Goal: Navigation & Orientation: Find specific page/section

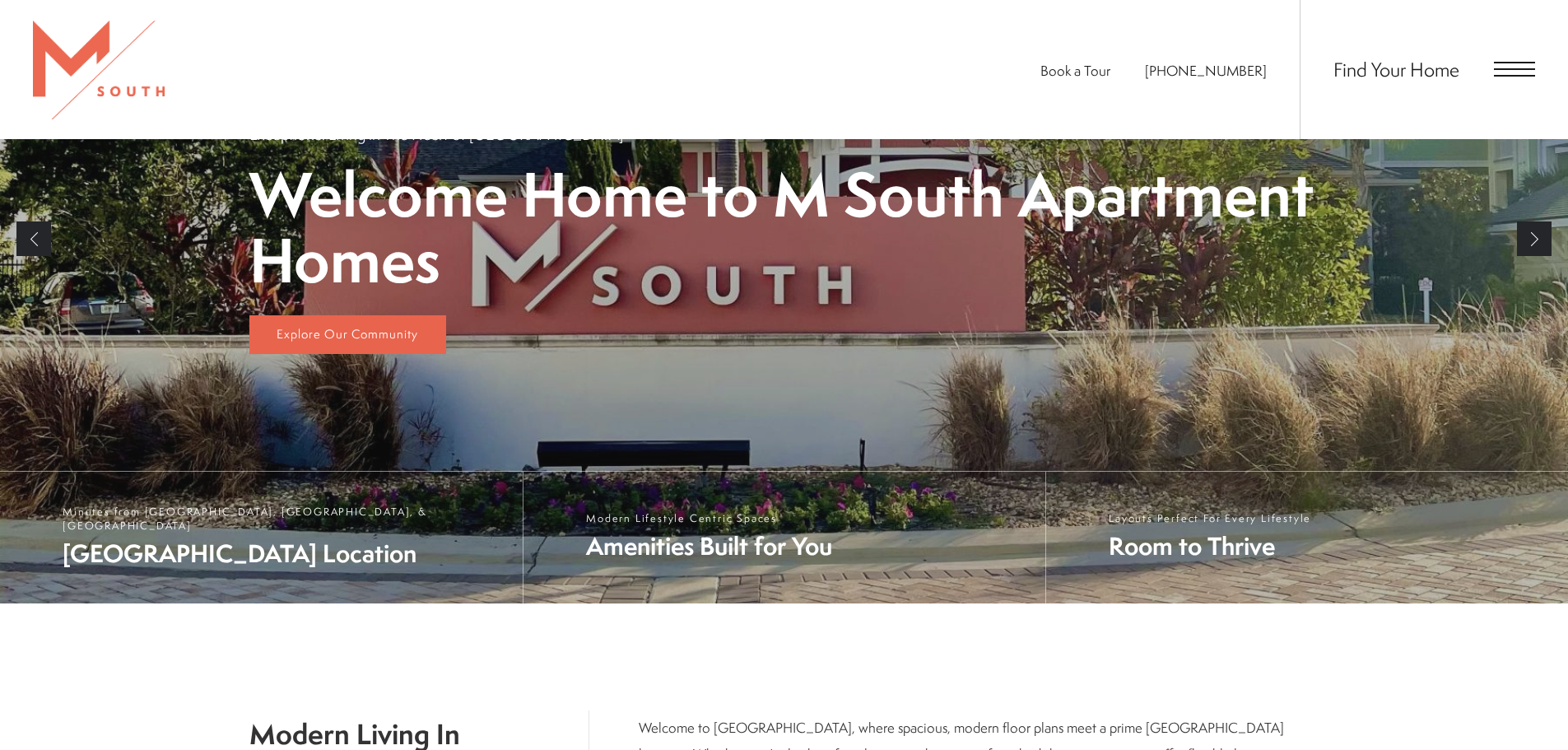
scroll to position [474, 0]
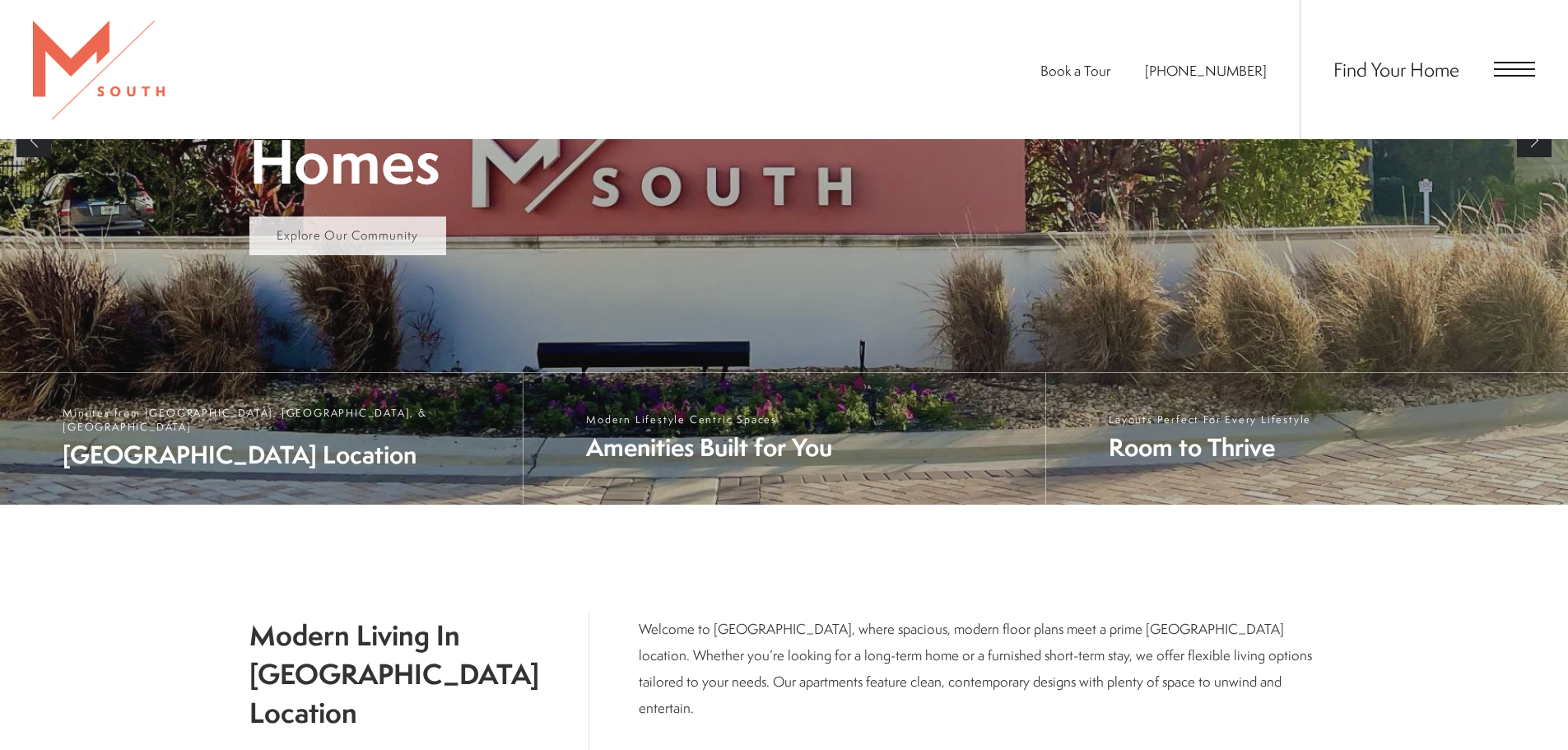
click at [417, 237] on link "Explore Our Community" at bounding box center [348, 236] width 197 height 39
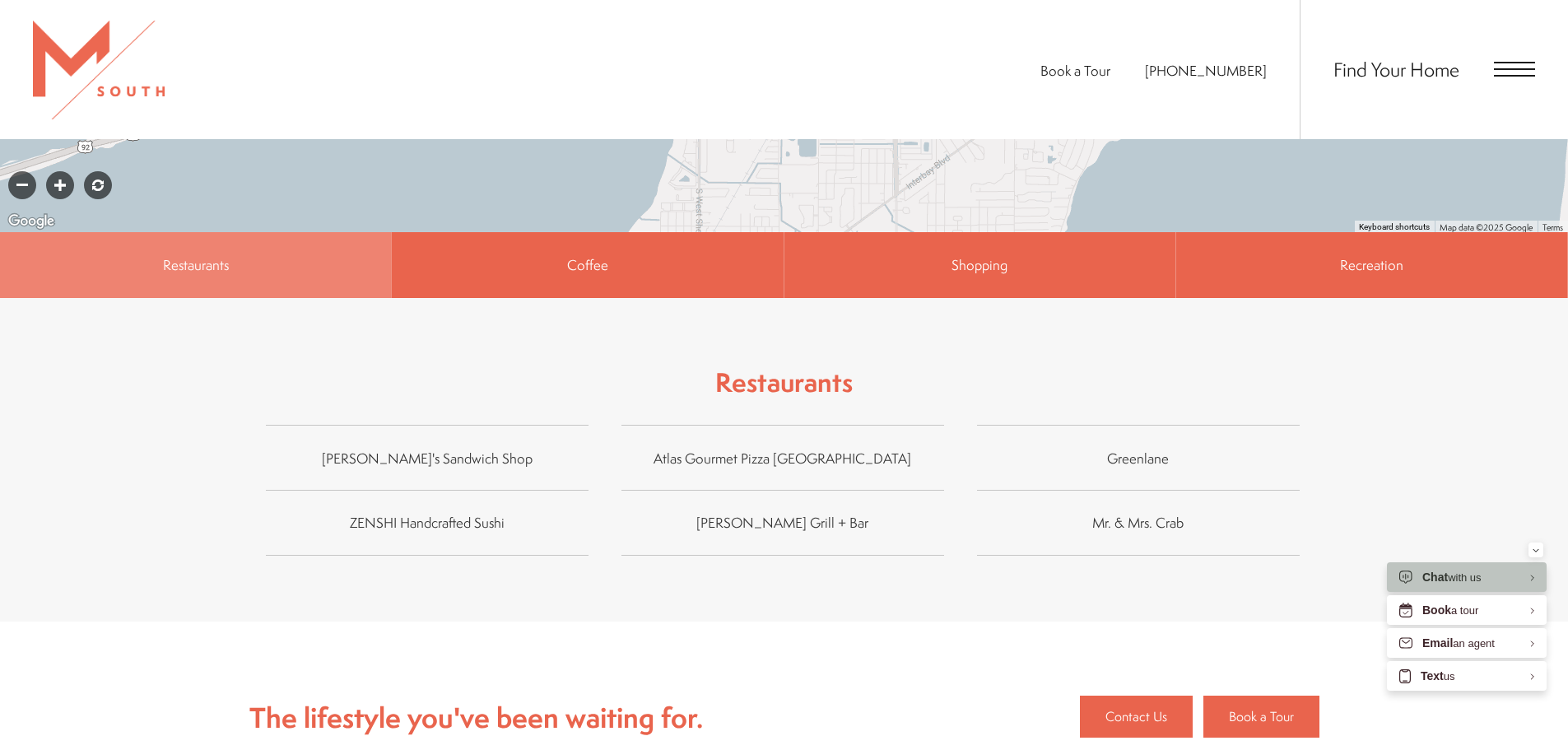
scroll to position [1235, 0]
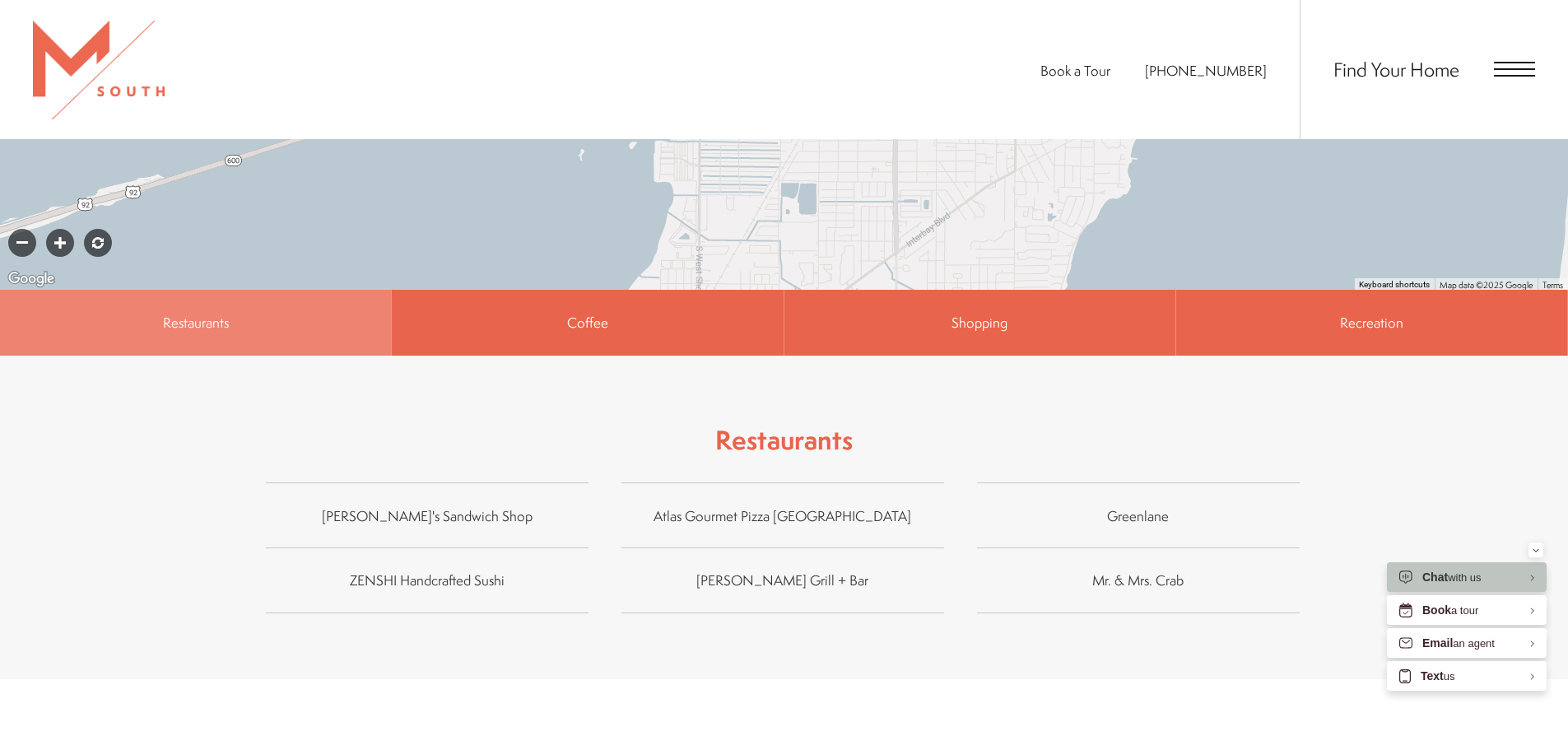
click at [1477, 61] on div "Find Your Home" at bounding box center [1417, 69] width 236 height 139
click at [1493, 62] on div "Find Your Home" at bounding box center [1417, 69] width 236 height 139
click at [1519, 75] on span "Open Menu" at bounding box center [1514, 76] width 41 height 2
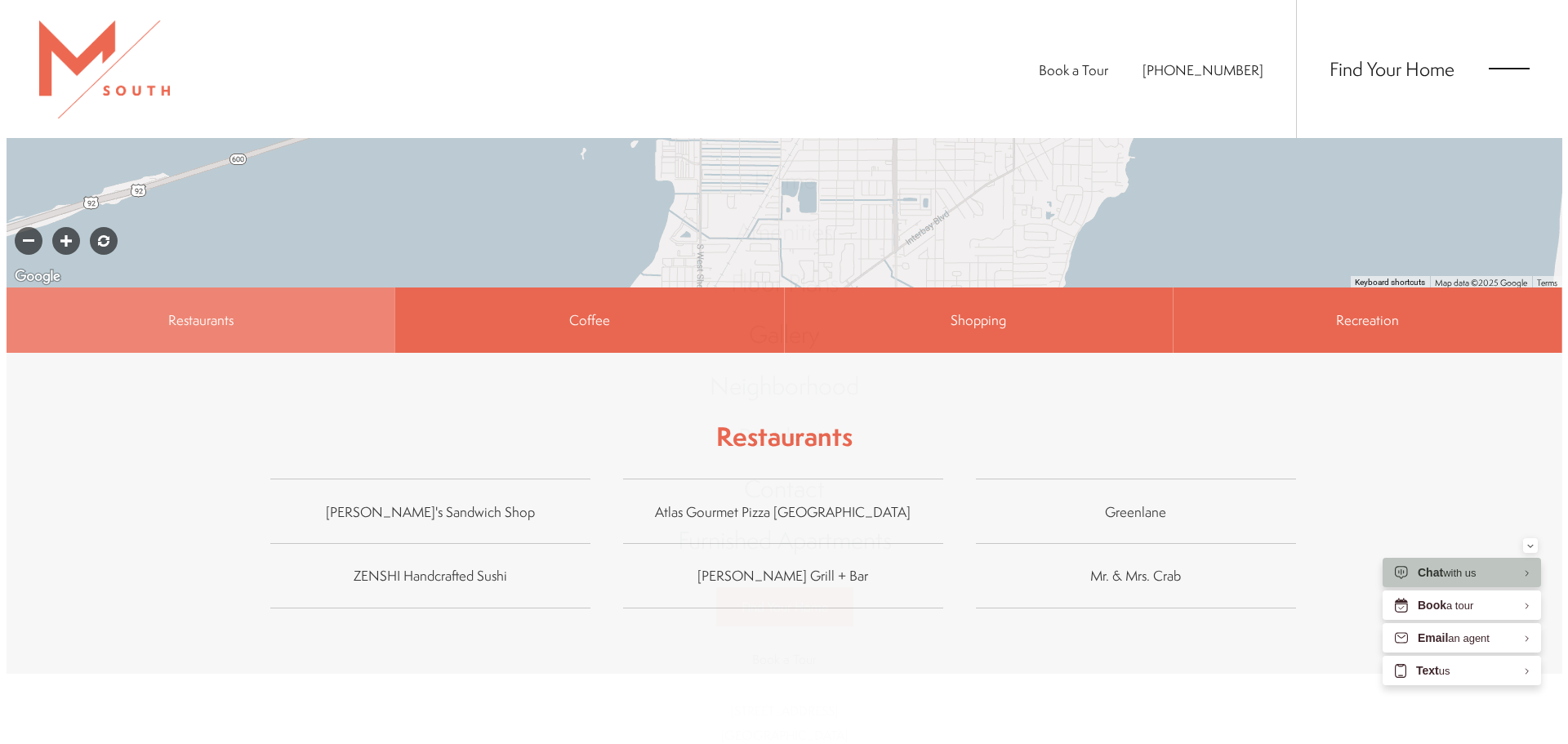
scroll to position [0, 0]
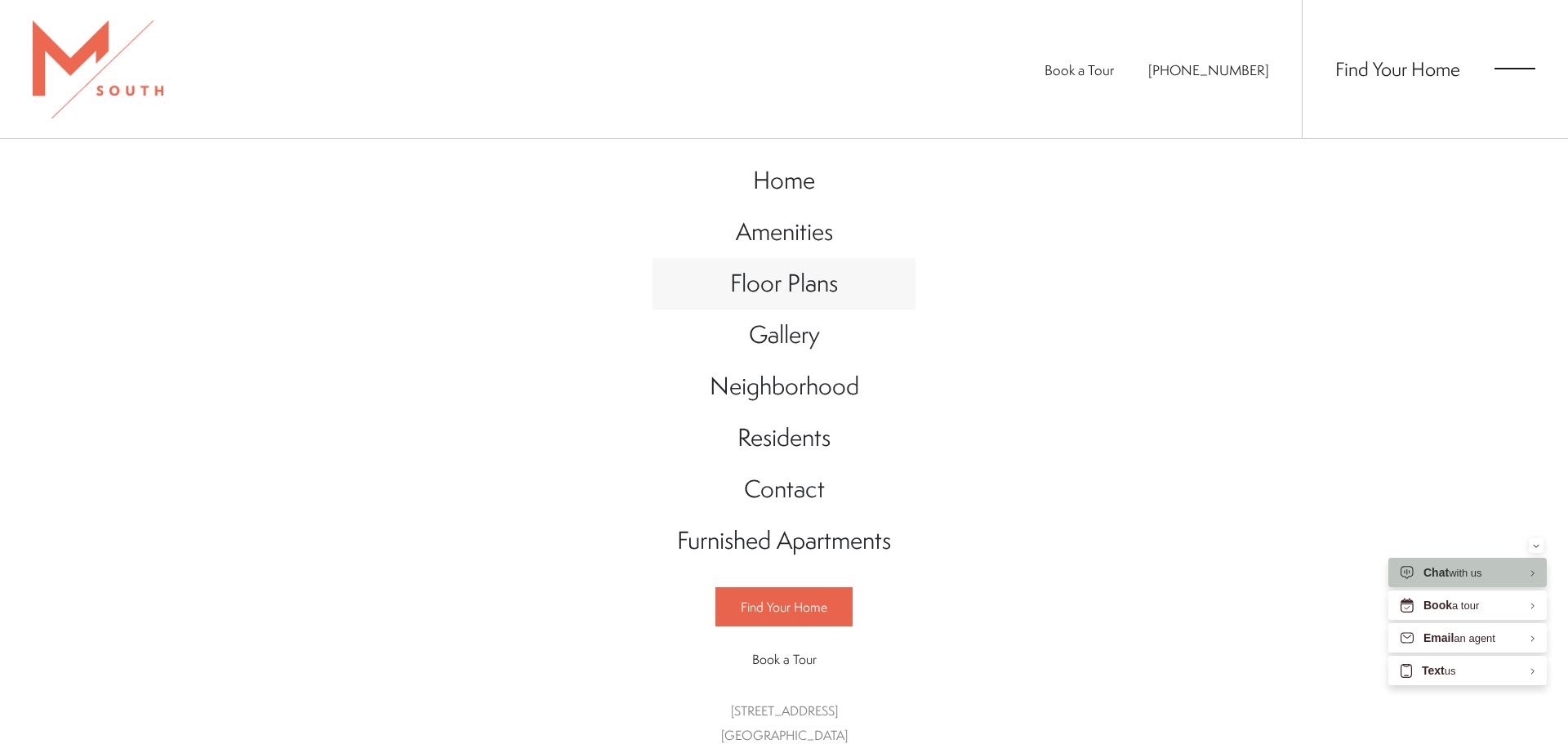
click at [724, 264] on link "Floor Plans" at bounding box center [784, 283] width 263 height 51
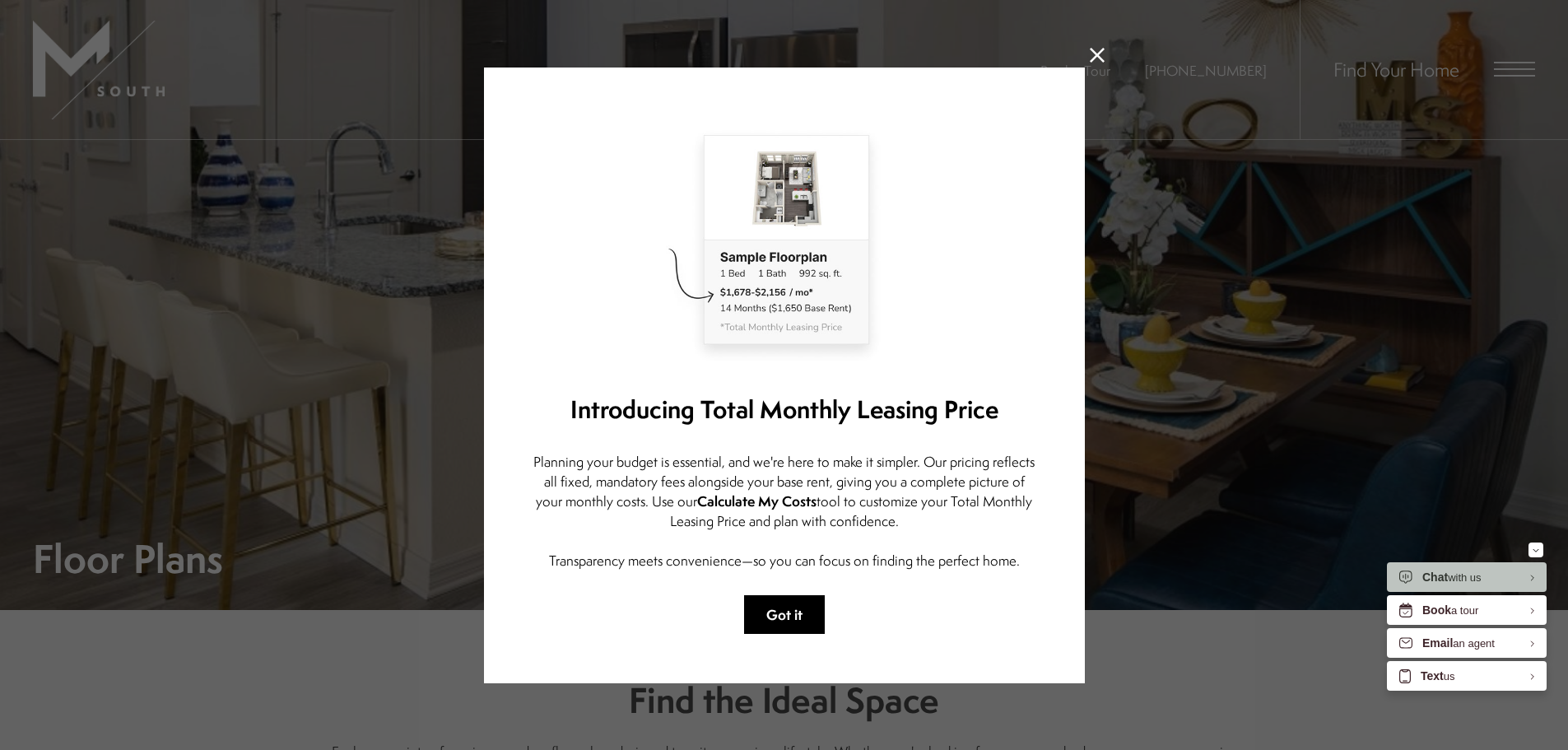
click at [785, 601] on button "Got it" at bounding box center [784, 614] width 81 height 39
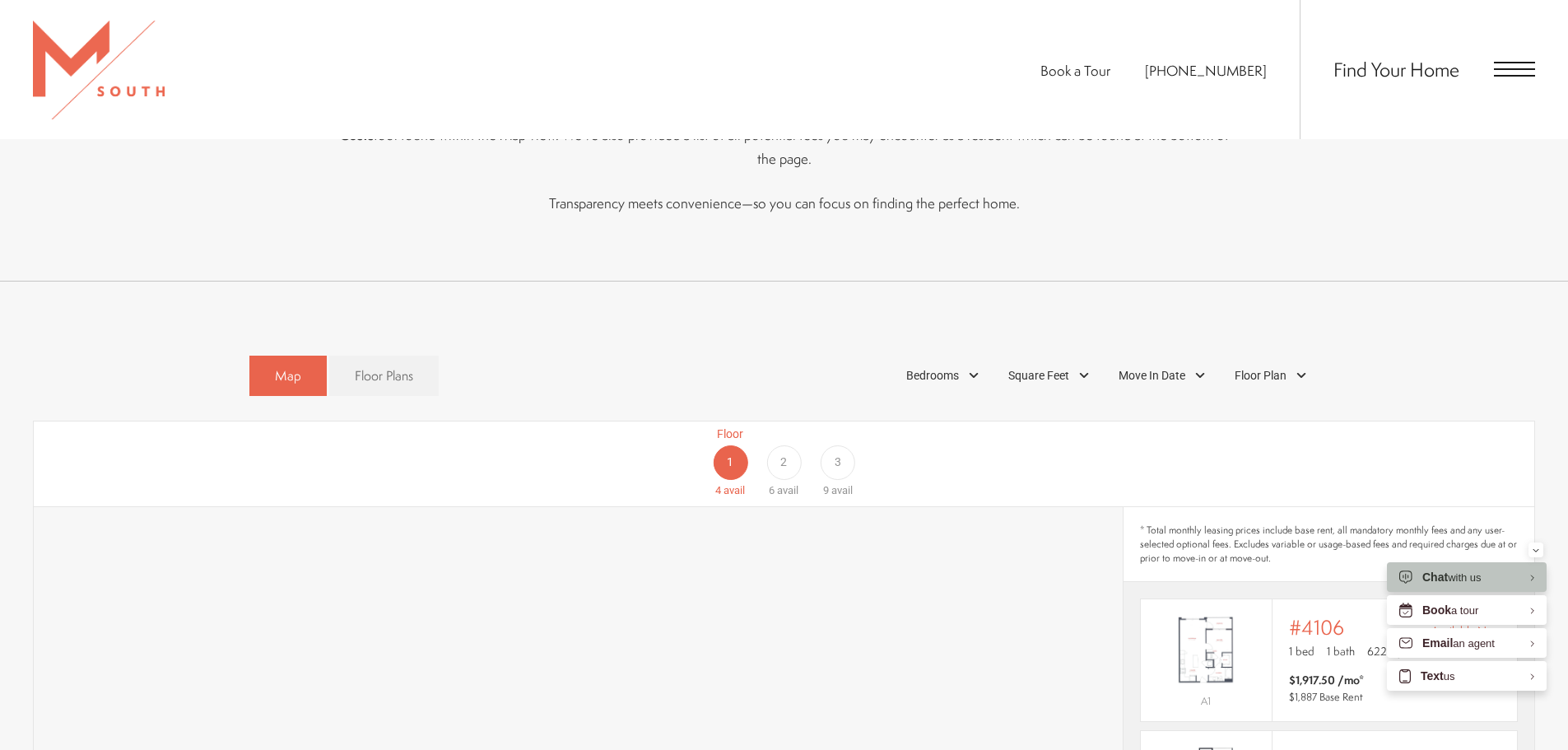
scroll to position [988, 0]
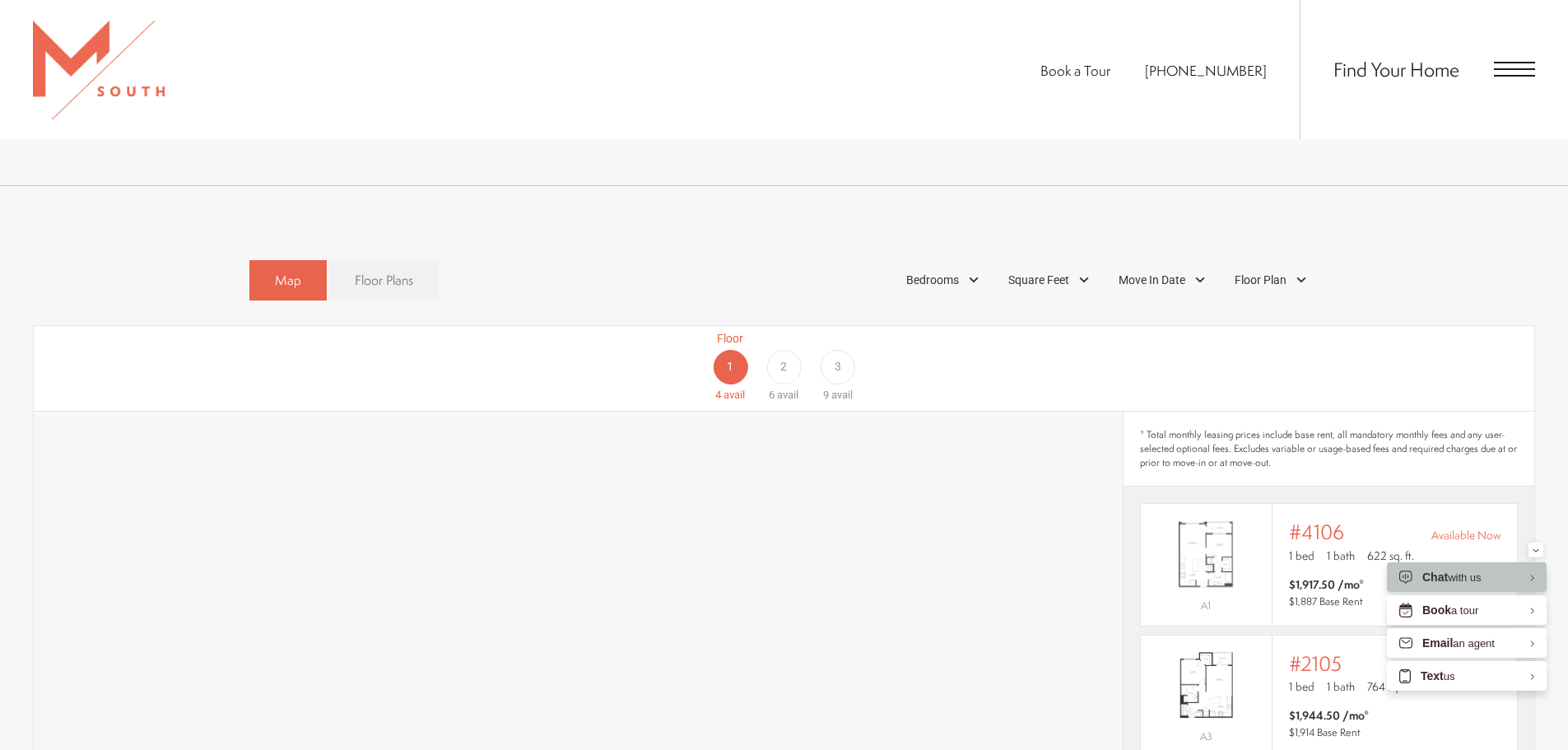
click at [361, 271] on span "Floor Plans" at bounding box center [384, 280] width 59 height 19
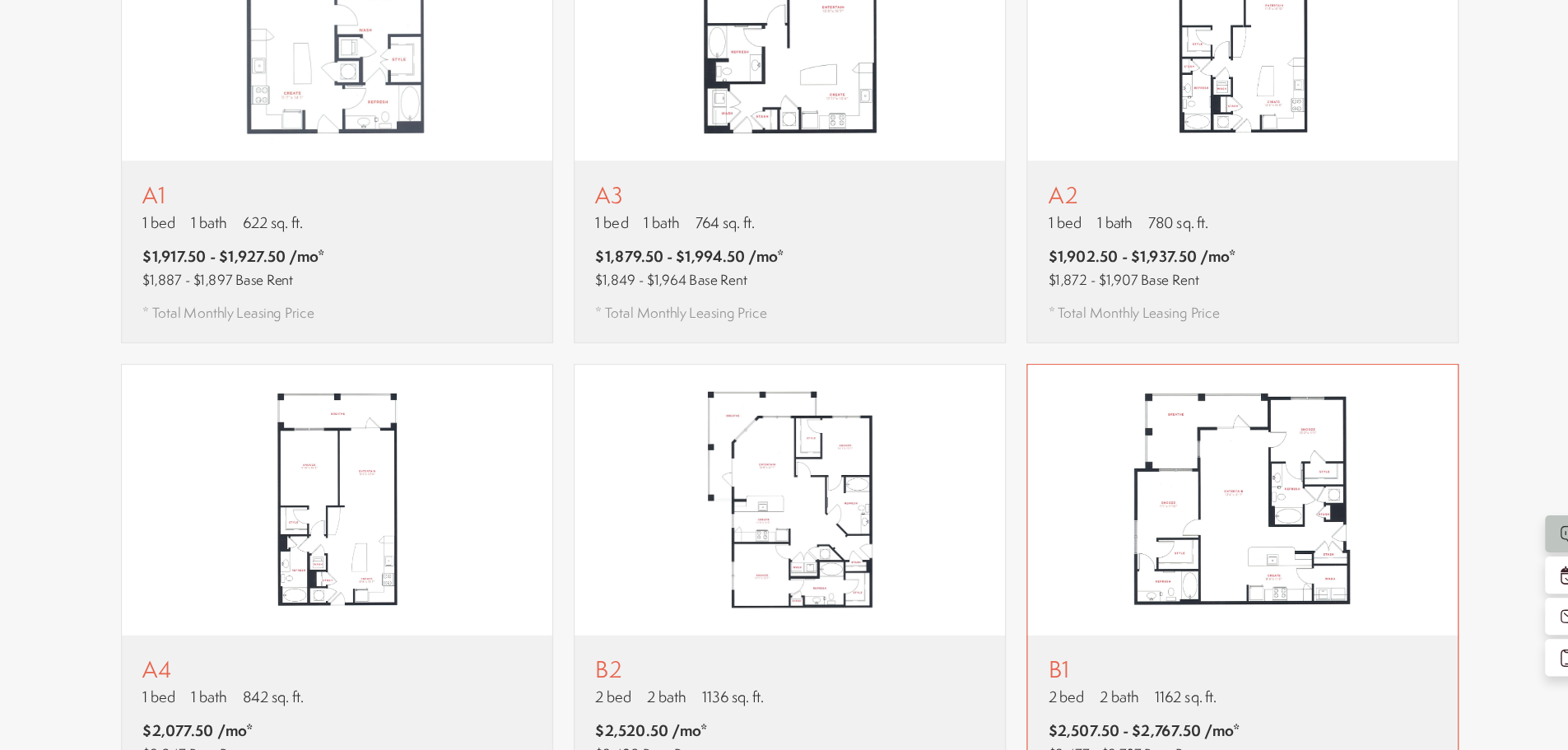
scroll to position [1249, 0]
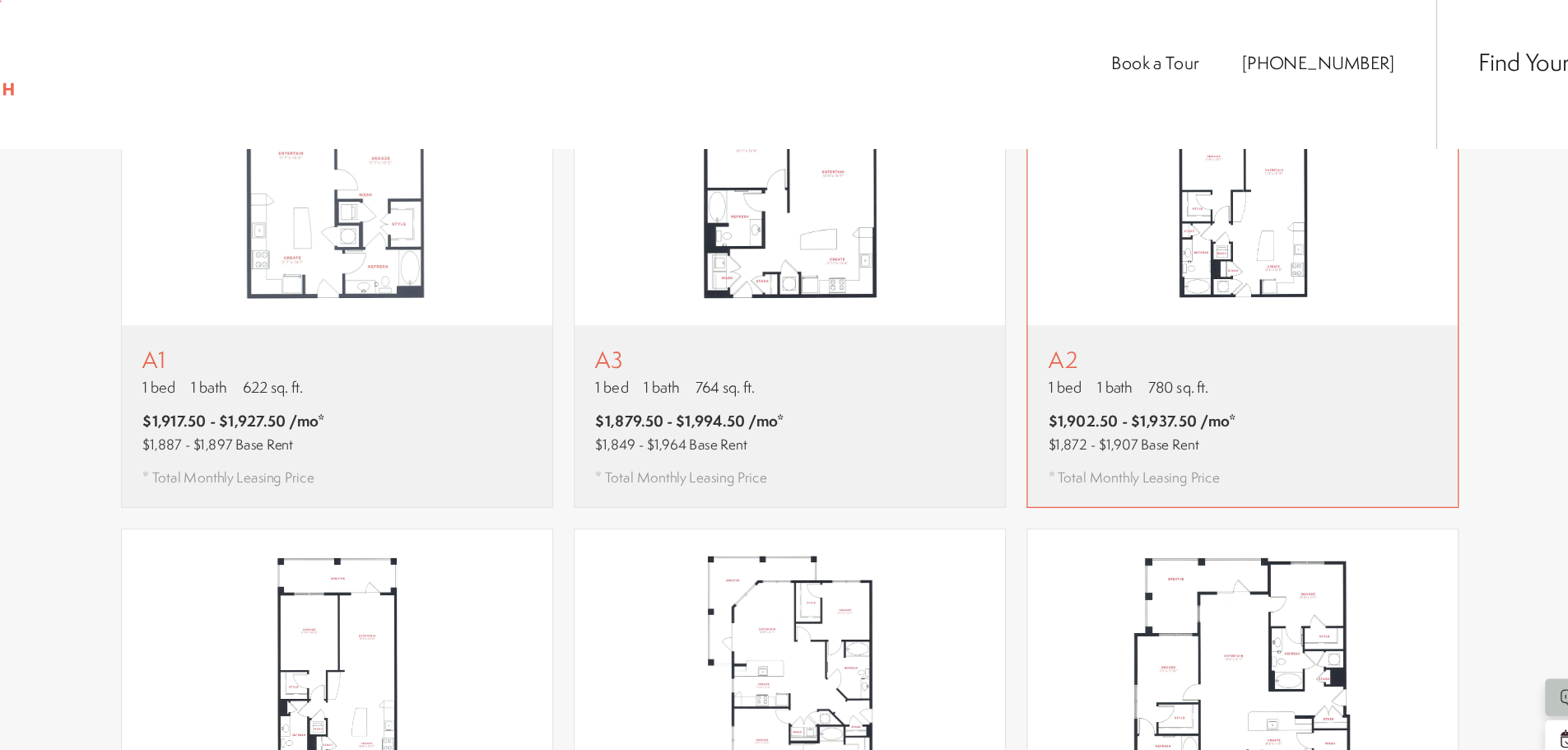
click at [1112, 231] on img "View floor plan A2" at bounding box center [1146, 173] width 343 height 216
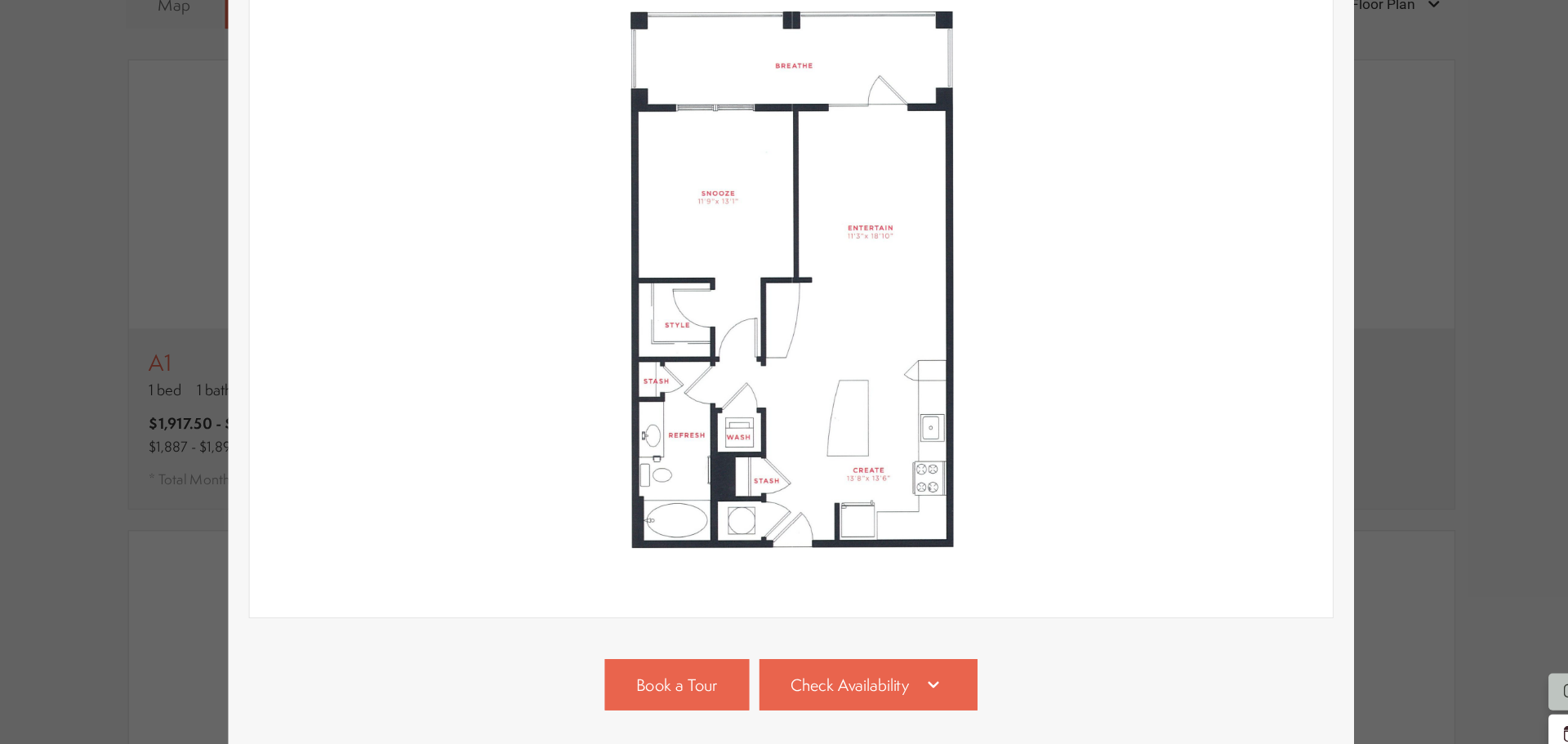
scroll to position [5, 0]
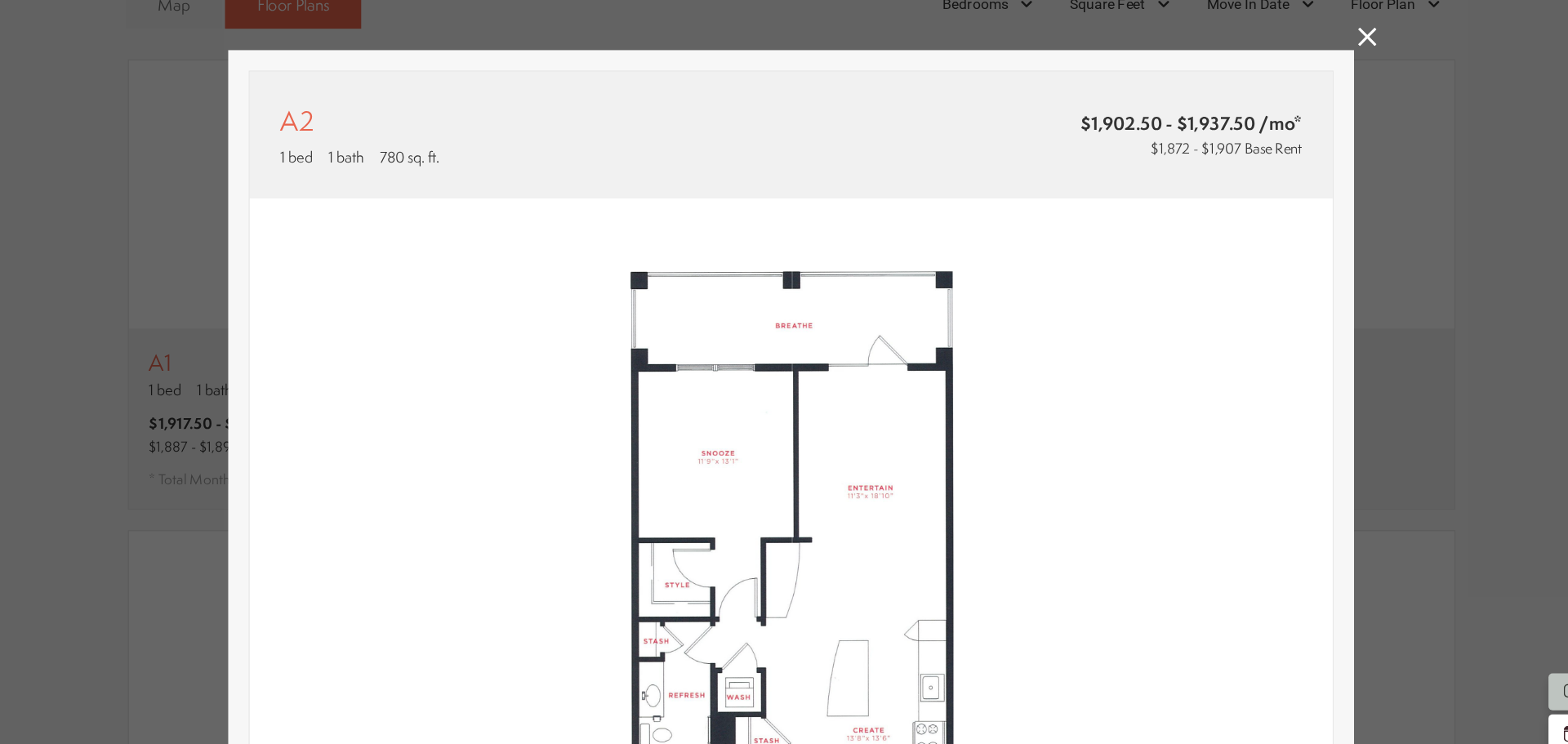
click at [1239, 56] on icon at bounding box center [1244, 50] width 15 height 15
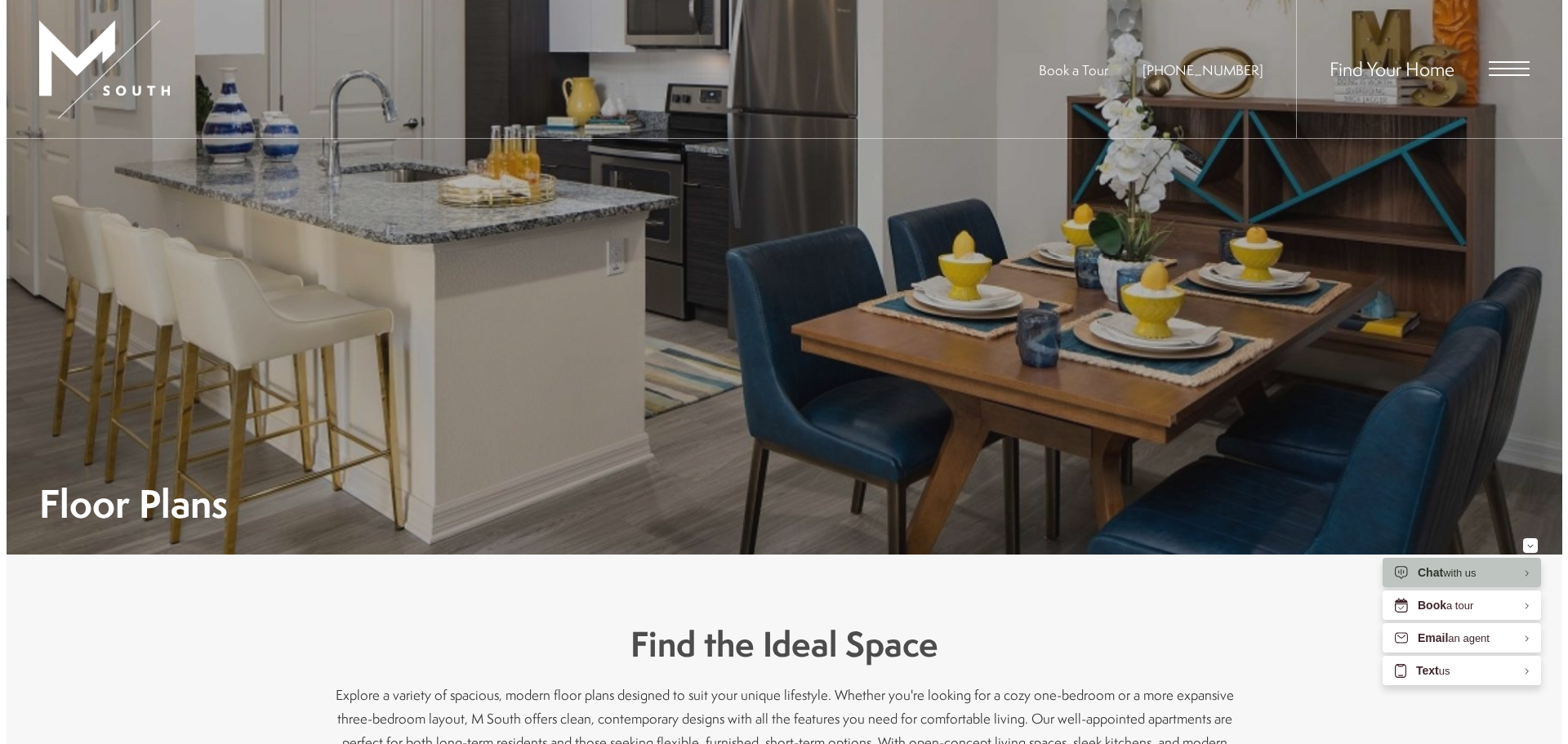
scroll to position [0, 0]
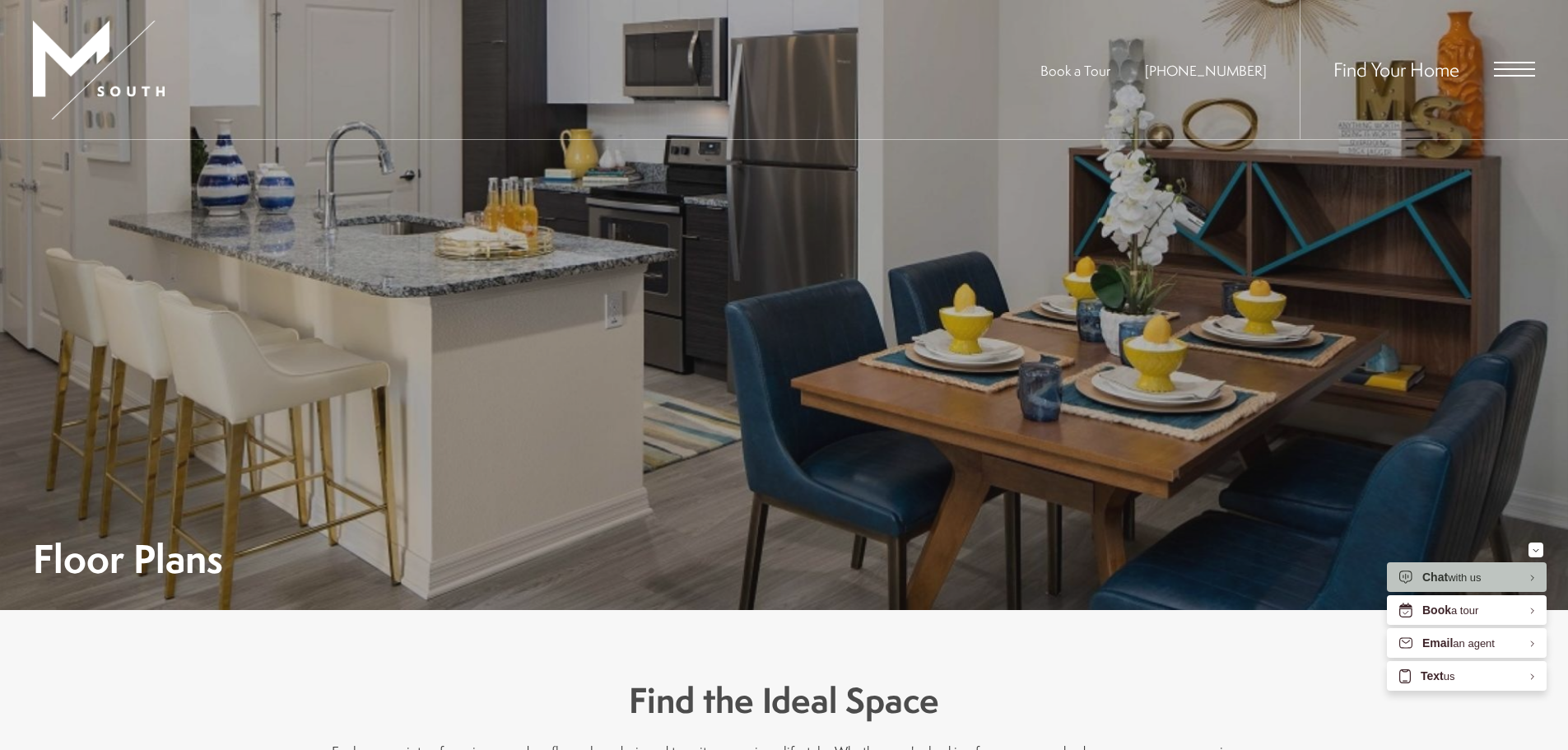
click at [1523, 70] on span "Open Menu" at bounding box center [1514, 69] width 41 height 2
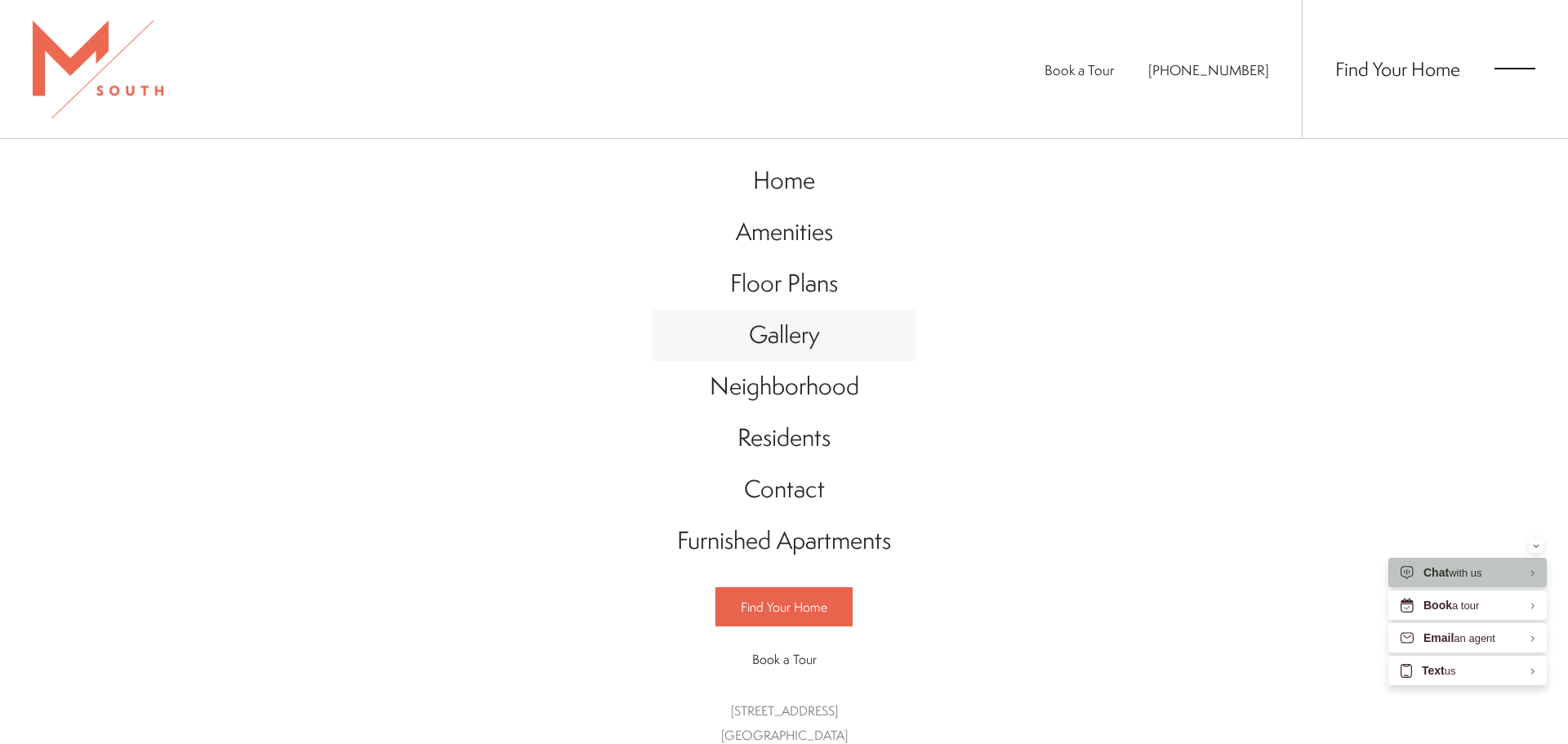
click at [745, 355] on link "Gallery" at bounding box center [784, 335] width 263 height 51
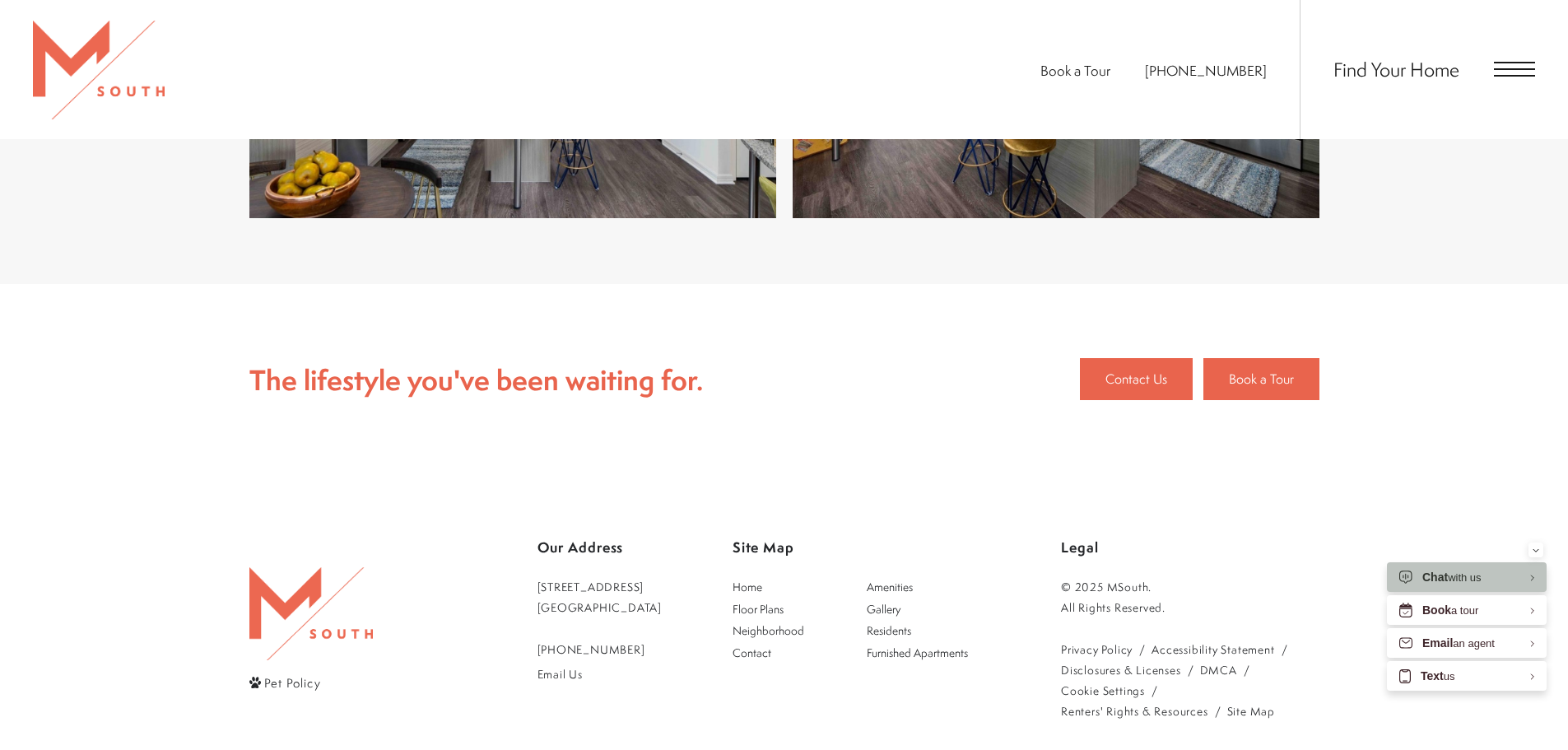
scroll to position [3952, 0]
